Goal: Check status

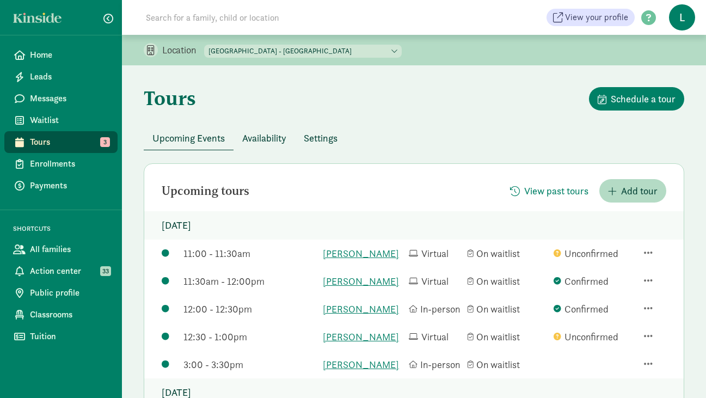
scroll to position [71, 0]
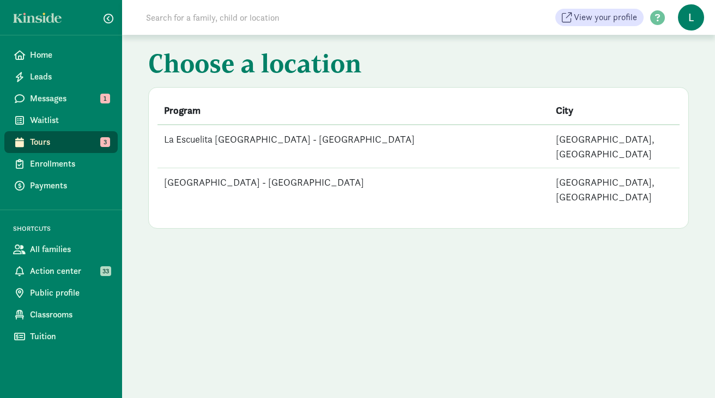
click at [278, 168] on td "[GEOGRAPHIC_DATA] - [GEOGRAPHIC_DATA]" at bounding box center [353, 189] width 392 height 43
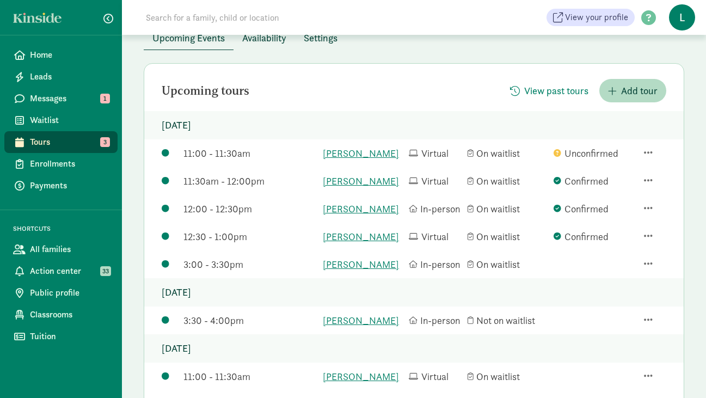
scroll to position [106, 0]
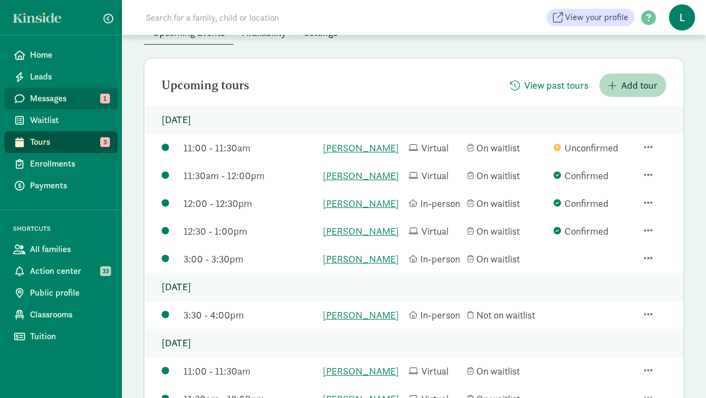
click at [71, 94] on span "Messages" at bounding box center [69, 98] width 79 height 13
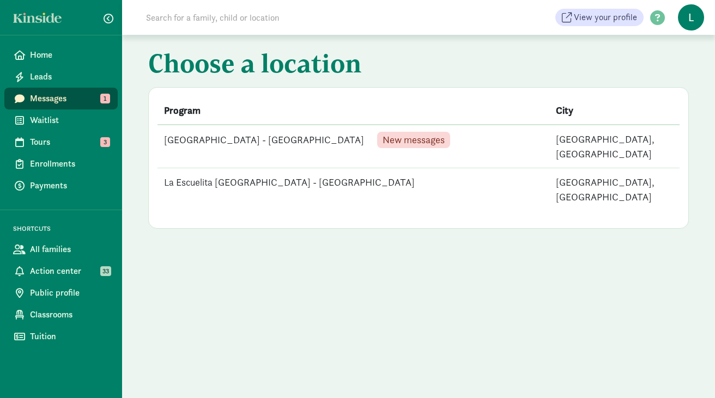
click at [217, 142] on td "La Escuelita [GEOGRAPHIC_DATA] - [GEOGRAPHIC_DATA] New messages" at bounding box center [353, 147] width 392 height 44
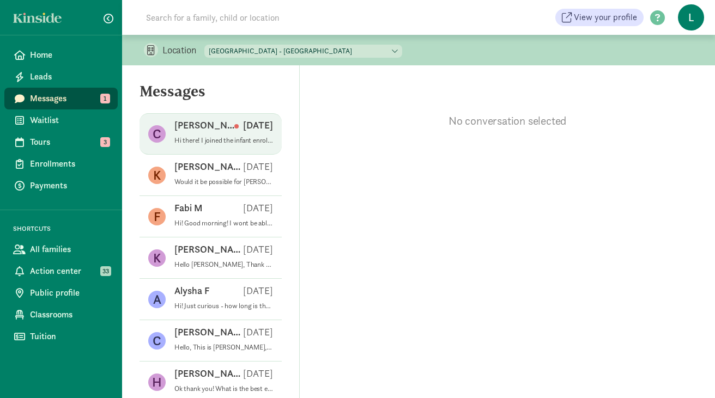
click at [205, 137] on p "Hi there! I joined the infant enrollment waitlist earlier this spring (for EOY …" at bounding box center [223, 140] width 99 height 9
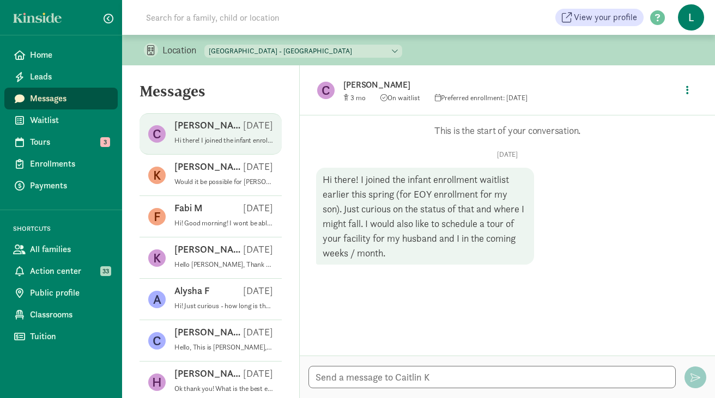
click at [462, 97] on span "Preferred enrollment: Nov 2025" at bounding box center [481, 97] width 93 height 9
click at [370, 86] on p "Caitlin K" at bounding box center [510, 84] width 334 height 15
click at [688, 89] on icon "button" at bounding box center [687, 90] width 3 height 10
click at [649, 118] on link "View family page" at bounding box center [664, 115] width 78 height 13
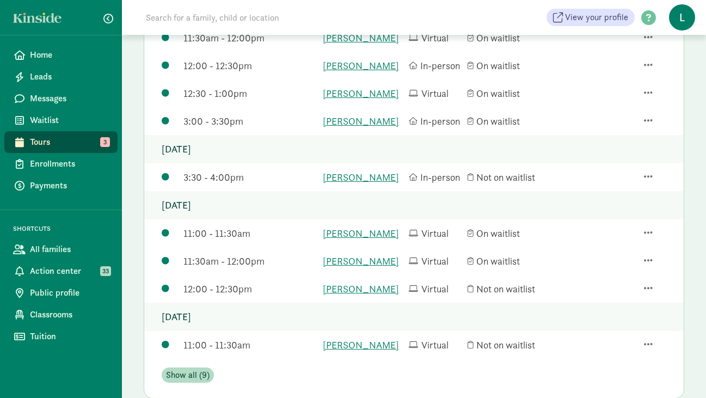
scroll to position [259, 0]
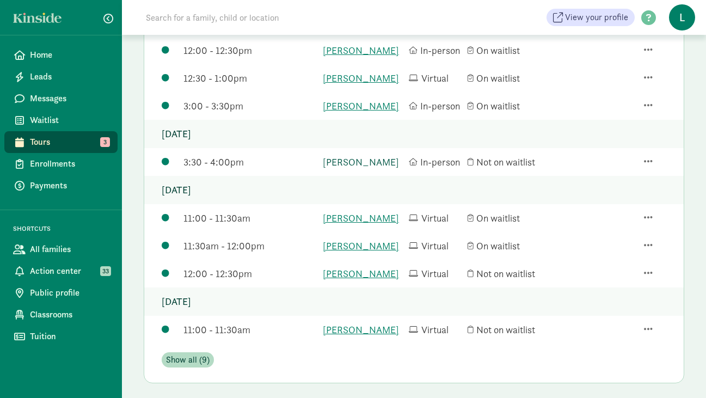
click at [349, 169] on link "[PERSON_NAME]" at bounding box center [363, 162] width 81 height 15
